Goal: Task Accomplishment & Management: Use online tool/utility

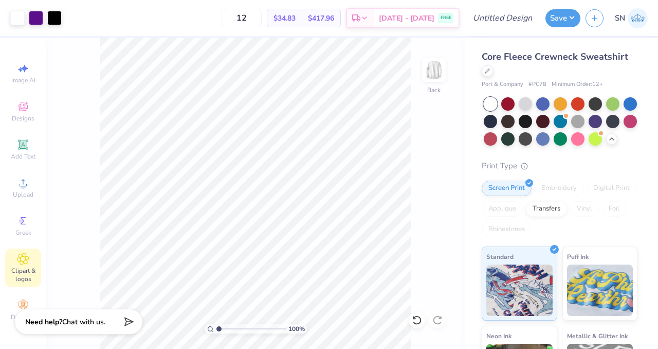
scroll to position [0, 426]
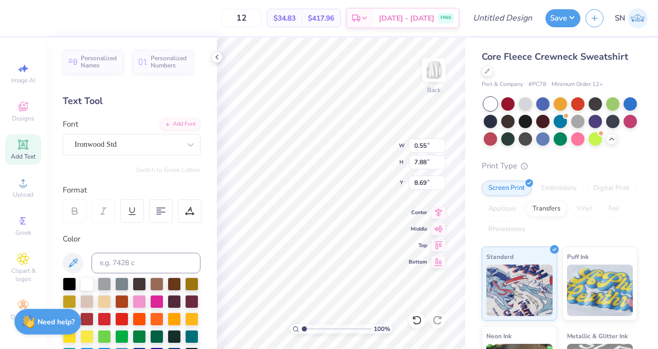
type input "8.69"
click at [220, 61] on icon at bounding box center [217, 57] width 8 height 8
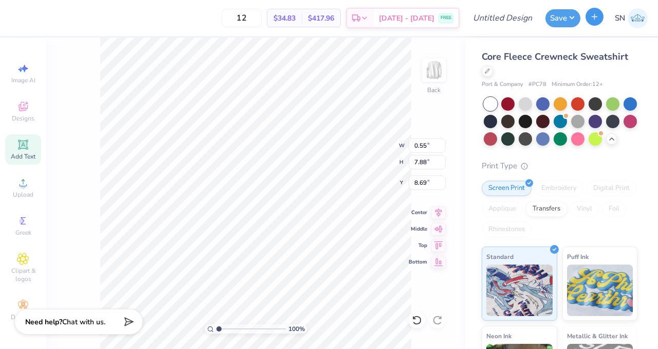
click at [589, 17] on button "button" at bounding box center [595, 17] width 18 height 18
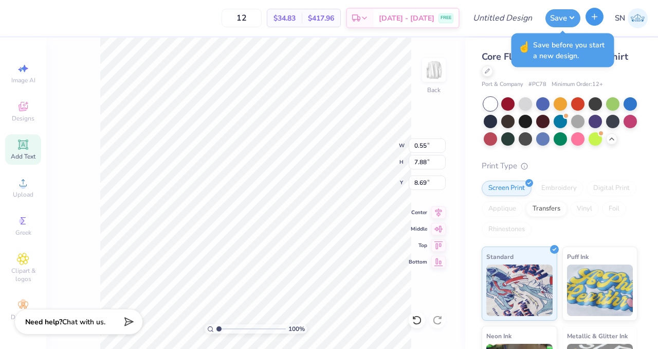
click at [595, 20] on icon "button" at bounding box center [595, 16] width 9 height 9
click at [575, 20] on button "Save" at bounding box center [563, 17] width 35 height 18
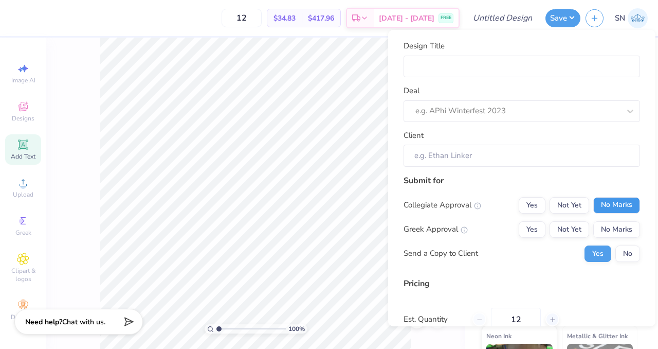
click at [609, 210] on button "No Marks" at bounding box center [617, 205] width 47 height 16
click at [531, 232] on button "Yes" at bounding box center [532, 229] width 27 height 16
type input "$34.83"
click at [616, 244] on div "Collegiate Approval Yes Not Yet No Marks Greek Approval Yes Not Yet No Marks Se…" at bounding box center [522, 229] width 237 height 65
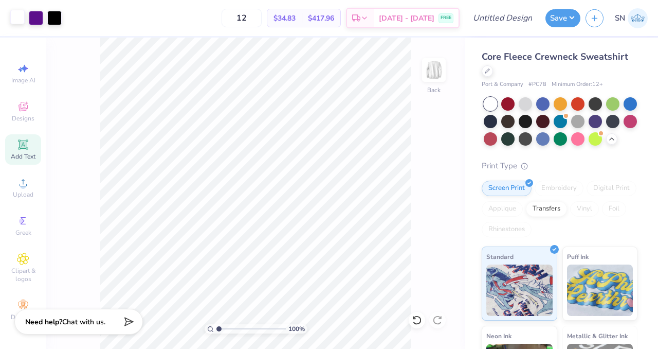
click at [22, 21] on div at bounding box center [17, 17] width 14 height 14
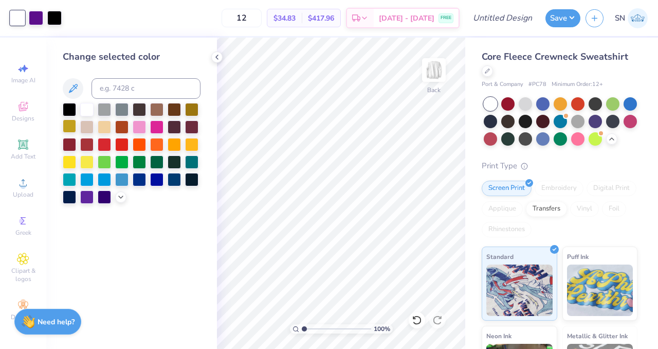
click at [67, 128] on div at bounding box center [69, 125] width 13 height 13
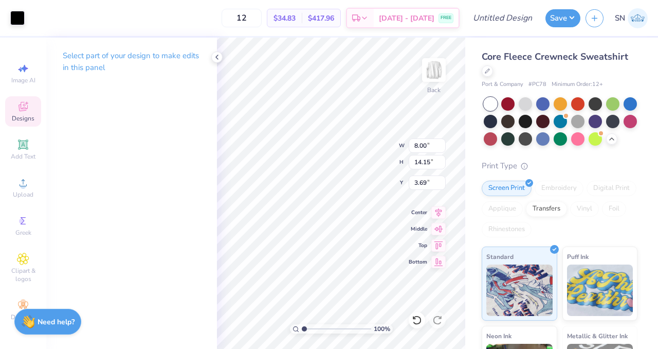
type input "3.69"
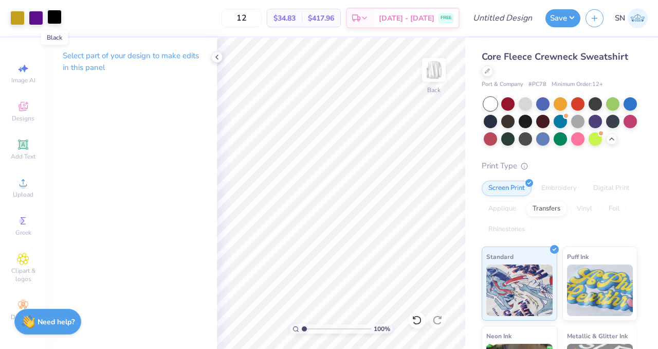
click at [52, 19] on div at bounding box center [54, 17] width 14 height 14
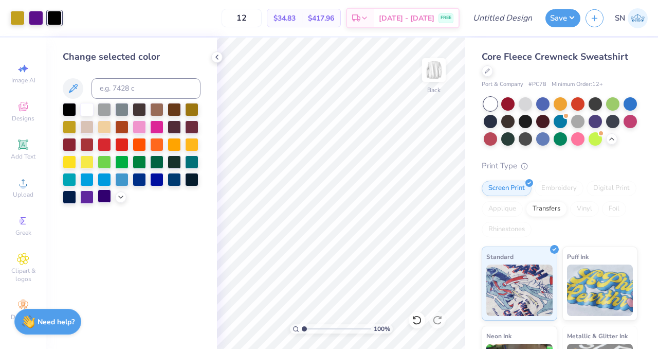
click at [99, 199] on div at bounding box center [104, 195] width 13 height 13
click at [90, 198] on div at bounding box center [86, 195] width 13 height 13
click at [102, 195] on div at bounding box center [104, 195] width 13 height 13
click at [70, 199] on div at bounding box center [69, 195] width 13 height 13
click at [82, 109] on div at bounding box center [86, 108] width 13 height 13
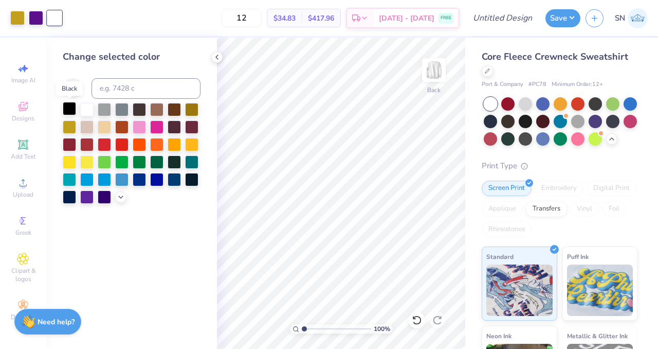
click at [68, 109] on div at bounding box center [69, 108] width 13 height 13
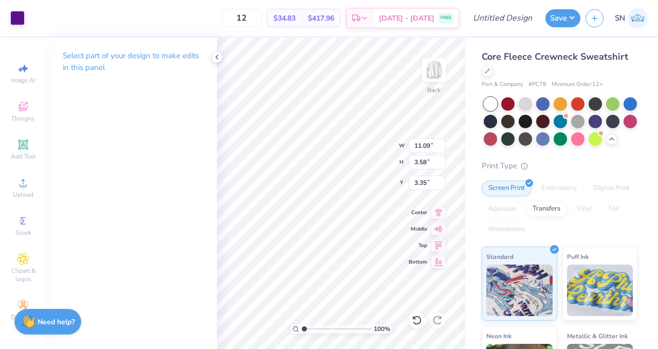
type input "8.00"
type input "14.15"
type input "3.69"
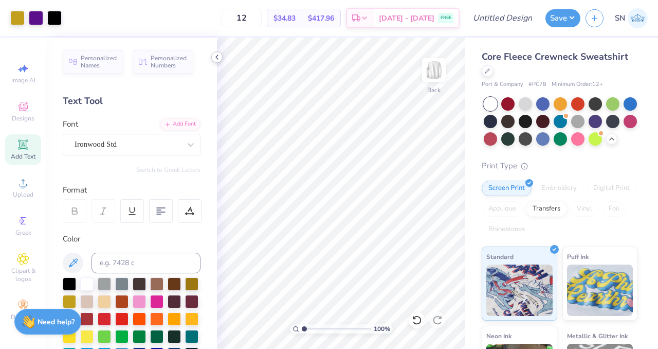
click at [217, 61] on icon at bounding box center [217, 57] width 8 height 8
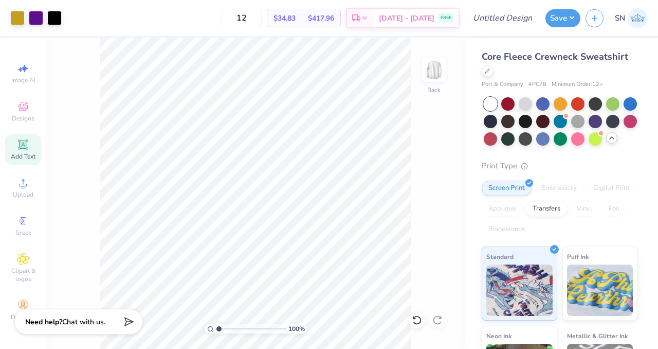
click at [612, 141] on div at bounding box center [611, 137] width 11 height 11
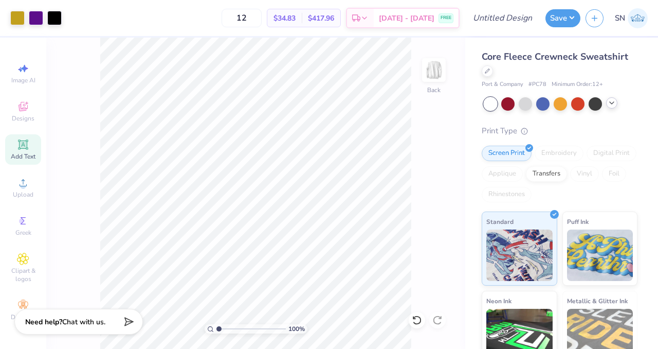
click at [607, 103] on div at bounding box center [611, 102] width 11 height 11
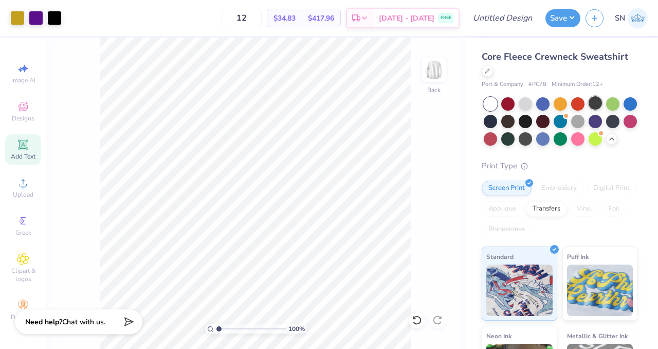
click at [598, 101] on div at bounding box center [595, 102] width 13 height 13
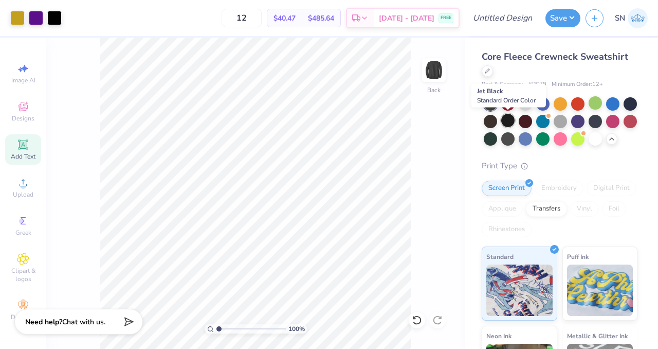
click at [504, 122] on div at bounding box center [508, 120] width 13 height 13
click at [541, 122] on div at bounding box center [542, 120] width 13 height 13
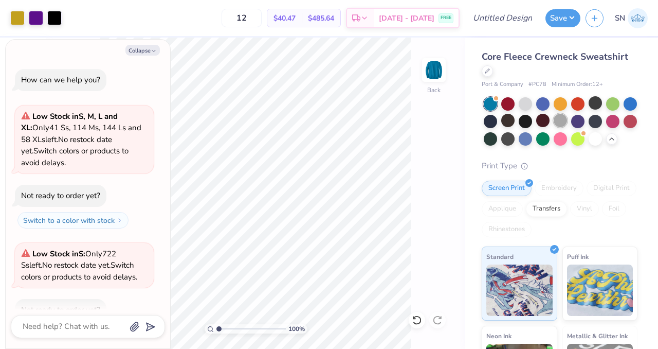
scroll to position [60, 0]
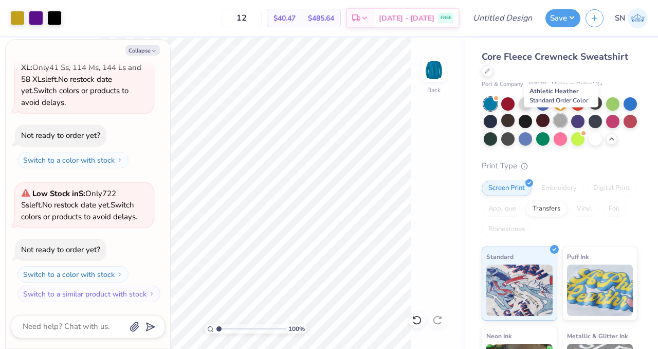
click at [561, 121] on div at bounding box center [560, 120] width 13 height 13
click at [488, 105] on div at bounding box center [490, 103] width 13 height 13
click at [529, 100] on div at bounding box center [525, 102] width 13 height 13
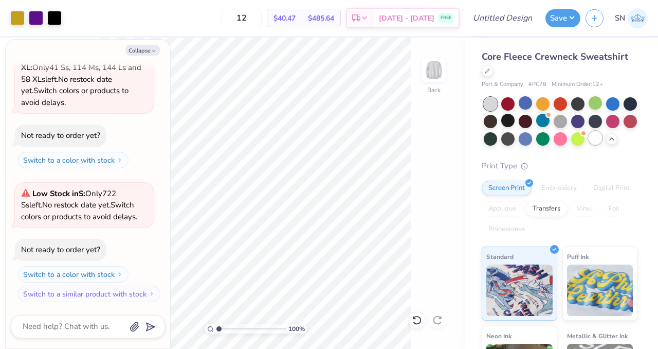
drag, startPoint x: 566, startPoint y: 122, endPoint x: 591, endPoint y: 136, distance: 28.3
click at [566, 122] on div at bounding box center [560, 121] width 13 height 13
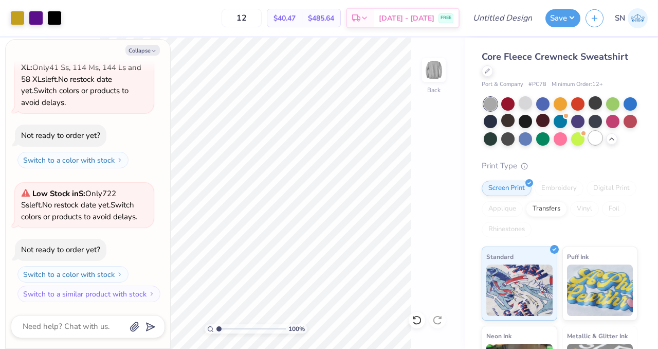
click at [591, 136] on div at bounding box center [595, 137] width 13 height 13
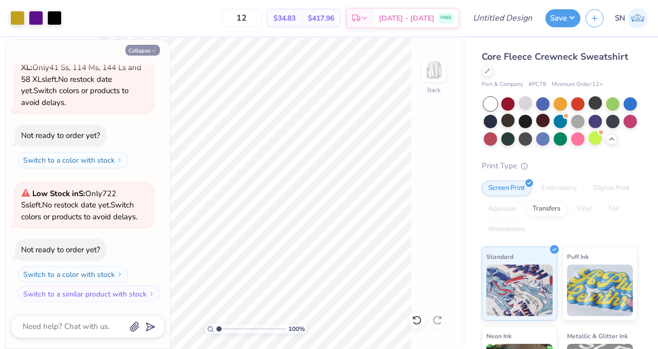
click at [154, 55] on button "Collapse" at bounding box center [143, 50] width 34 height 11
type textarea "x"
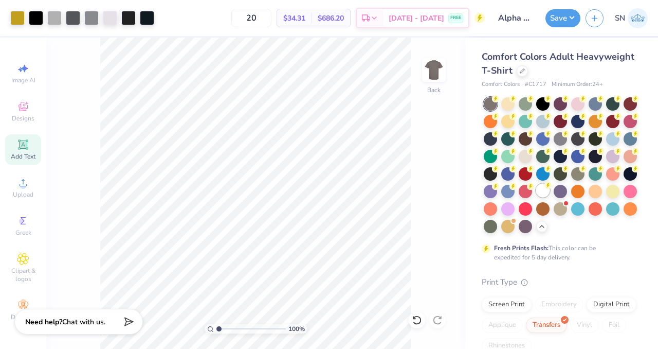
click at [545, 189] on div at bounding box center [542, 190] width 13 height 13
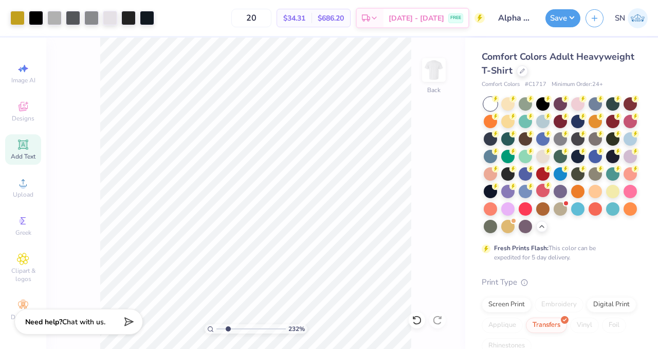
type input "1"
drag, startPoint x: 216, startPoint y: 329, endPoint x: 198, endPoint y: 320, distance: 20.7
click at [217, 324] on input "range" at bounding box center [251, 328] width 69 height 9
click at [564, 16] on button "Save" at bounding box center [563, 17] width 35 height 18
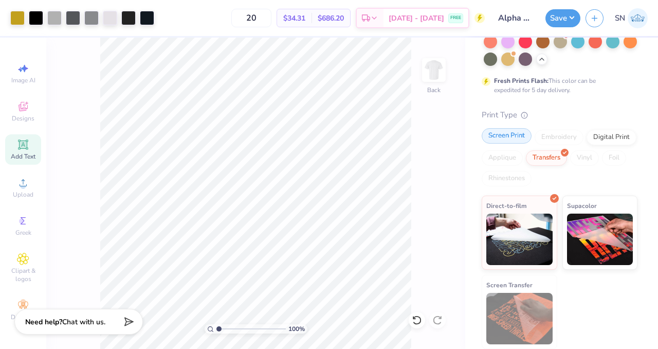
drag, startPoint x: 504, startPoint y: 138, endPoint x: 518, endPoint y: 130, distance: 16.3
click at [504, 138] on div "Screen Print" at bounding box center [507, 135] width 50 height 15
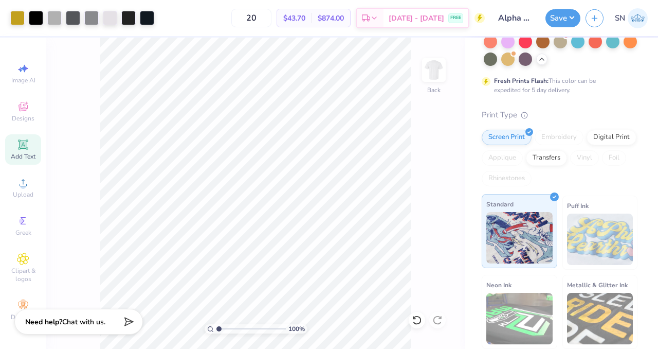
click at [528, 246] on img at bounding box center [520, 237] width 66 height 51
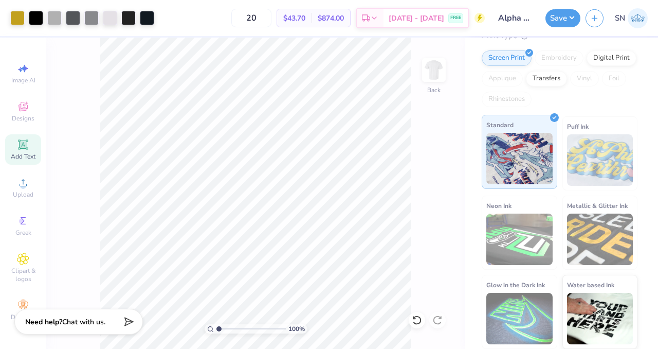
scroll to position [215, 0]
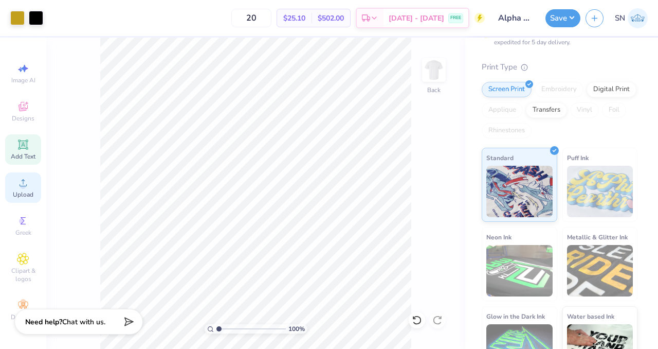
click at [27, 190] on span "Upload" at bounding box center [23, 194] width 21 height 8
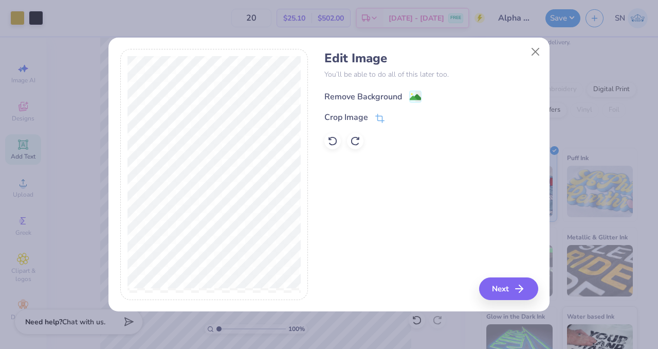
click at [378, 99] on div "Remove Background" at bounding box center [364, 97] width 78 height 12
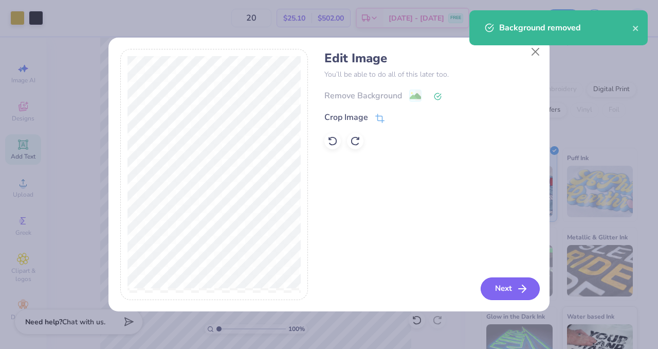
click at [502, 284] on button "Next" at bounding box center [510, 288] width 59 height 23
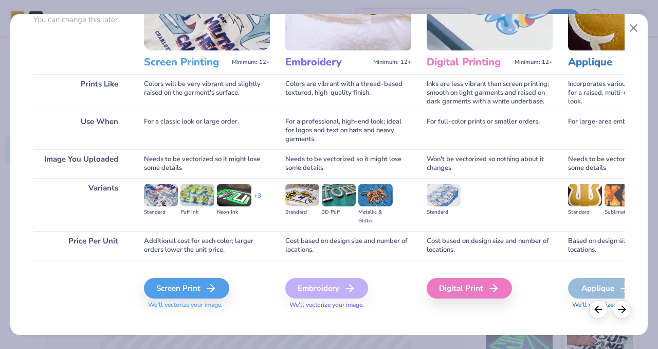
scroll to position [113, 0]
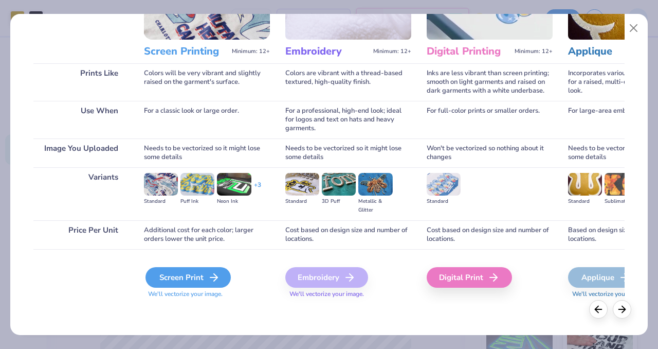
click at [182, 273] on div "Screen Print" at bounding box center [188, 277] width 85 height 21
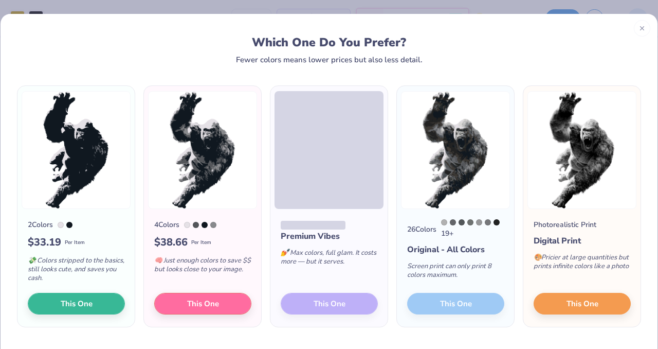
click at [207, 154] on img at bounding box center [202, 150] width 109 height 118
click at [211, 153] on img at bounding box center [202, 150] width 109 height 118
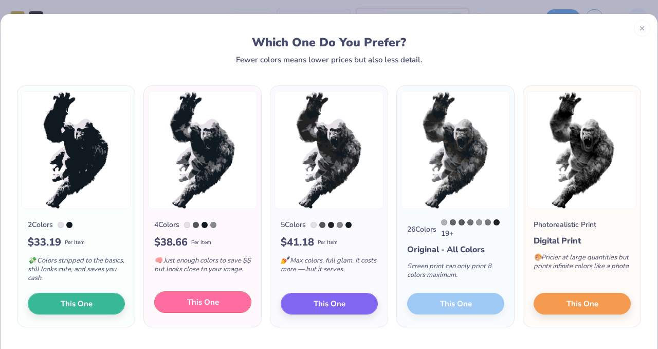
click at [218, 302] on span "This One" at bounding box center [203, 302] width 32 height 12
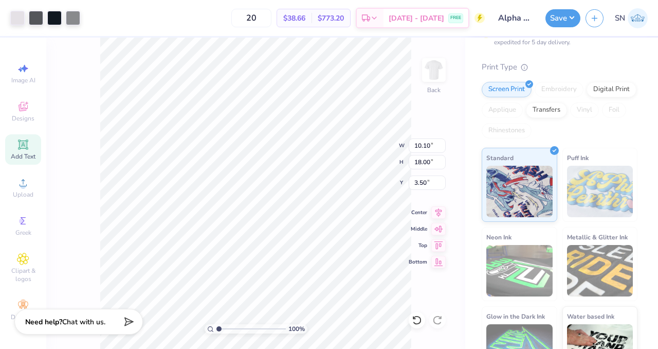
drag, startPoint x: 280, startPoint y: 210, endPoint x: 307, endPoint y: 207, distance: 26.4
click at [307, 207] on div at bounding box center [329, 174] width 658 height 349
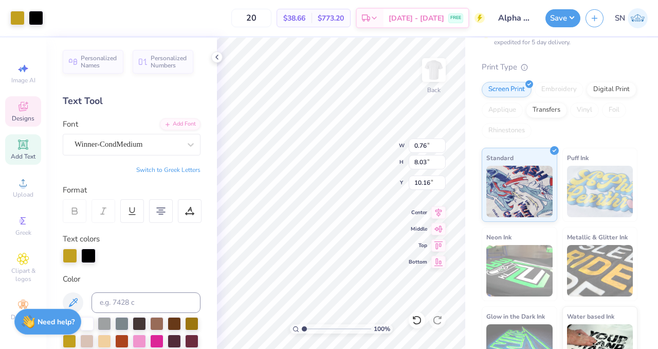
type input "0.76"
type input "8.03"
type input "10.16"
type input "10.10"
type input "18.00"
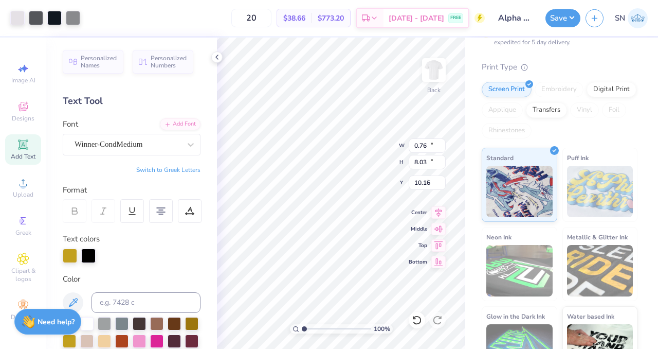
type input "3.50"
type input "0.76"
type input "8.03"
type input "10.27"
